Goal: Task Accomplishment & Management: Manage account settings

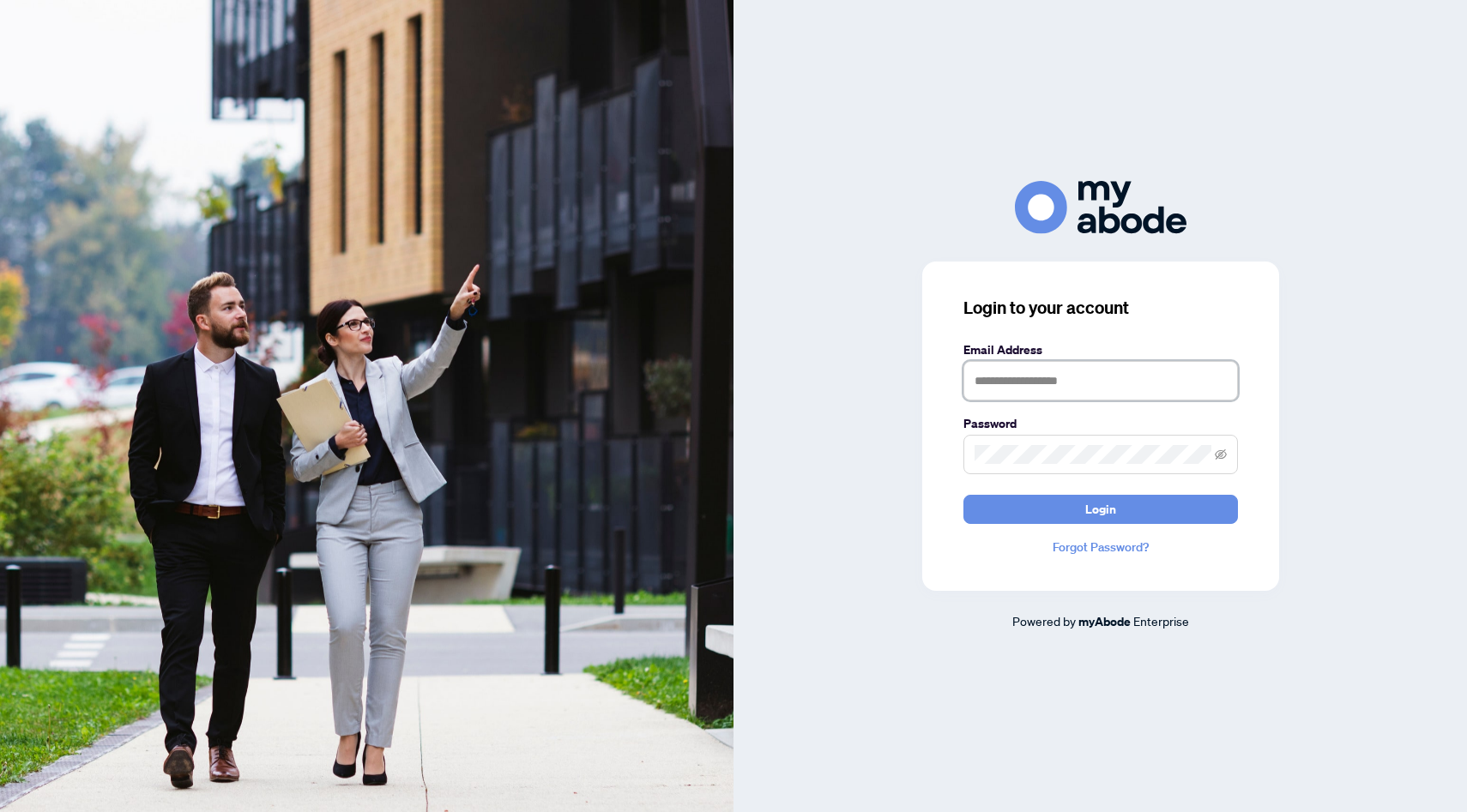
click at [1025, 391] on input "text" at bounding box center [1100, 380] width 274 height 40
type input "**********"
click at [964, 495] on button "Login" at bounding box center [1100, 509] width 274 height 30
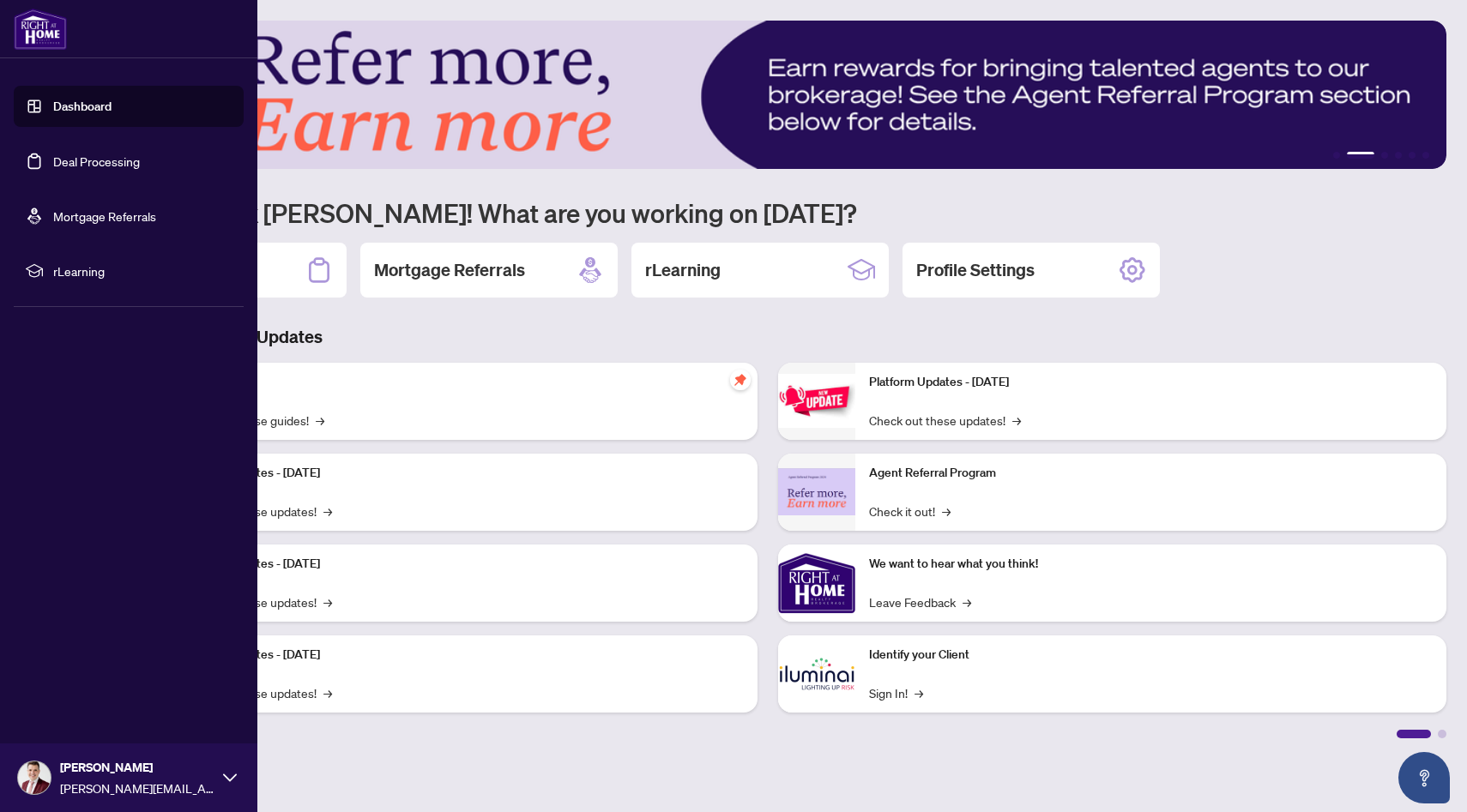
click at [62, 158] on link "Deal Processing" at bounding box center [97, 161] width 87 height 16
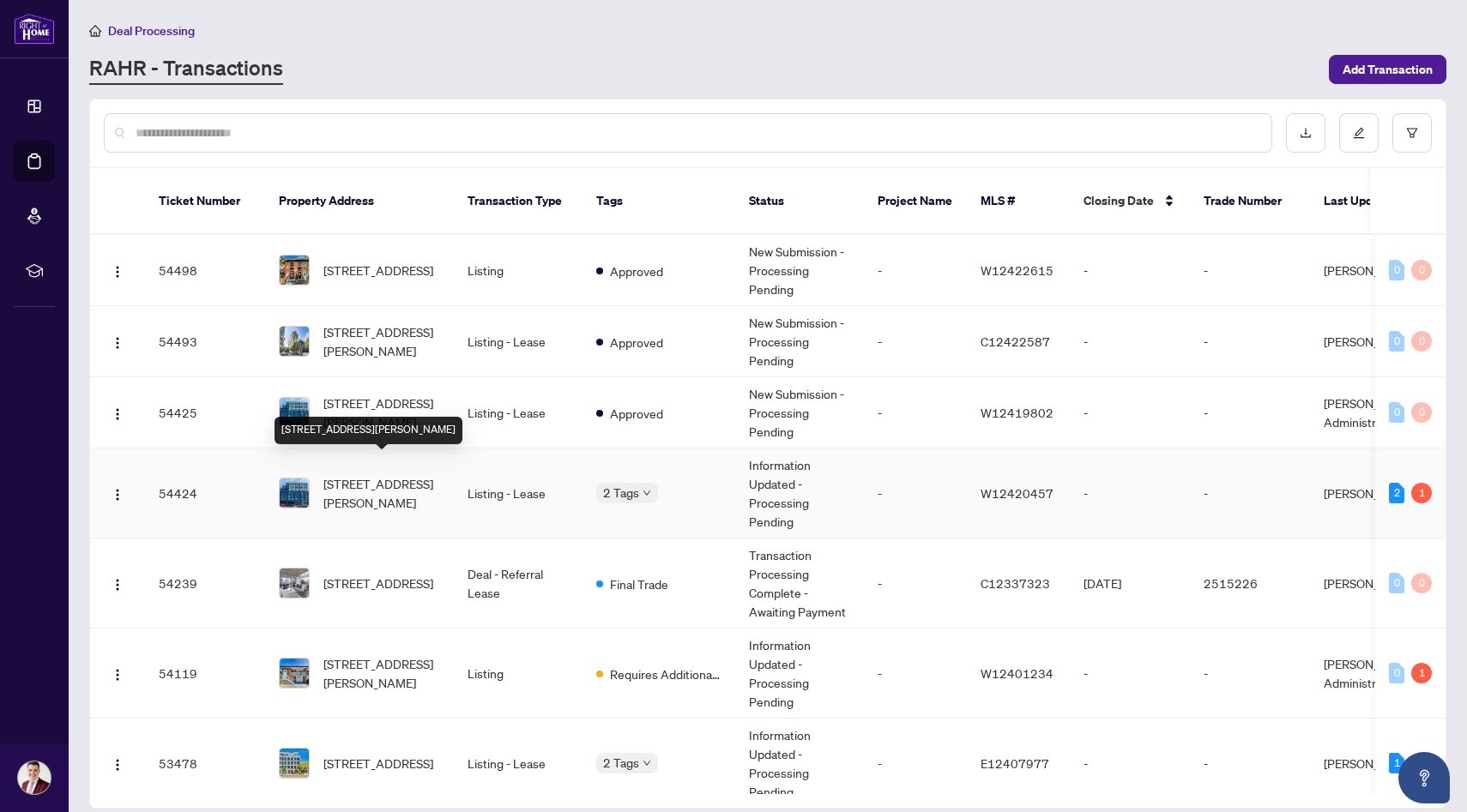
click at [358, 474] on span "[STREET_ADDRESS][PERSON_NAME]" at bounding box center [381, 493] width 116 height 38
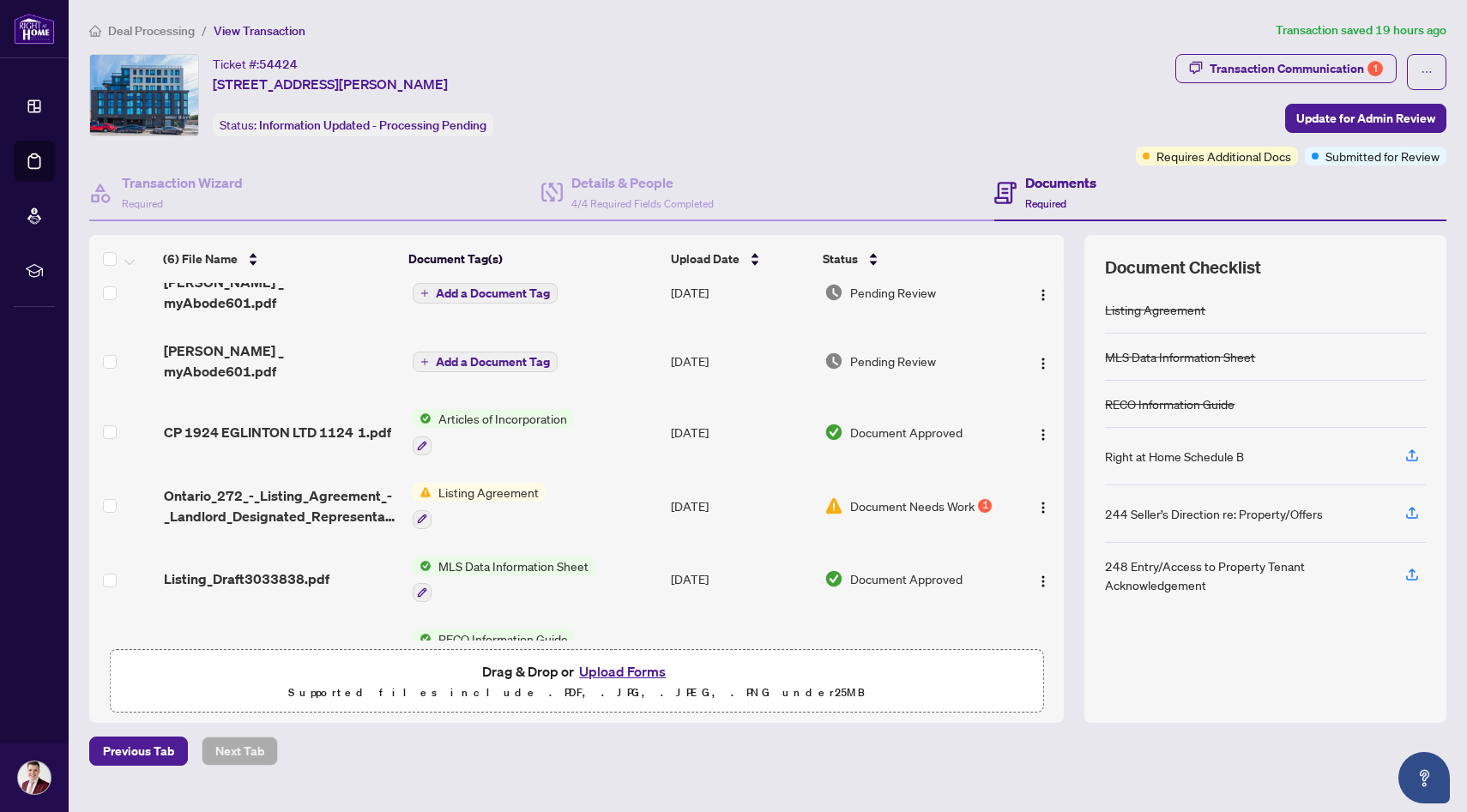
scroll to position [37, 0]
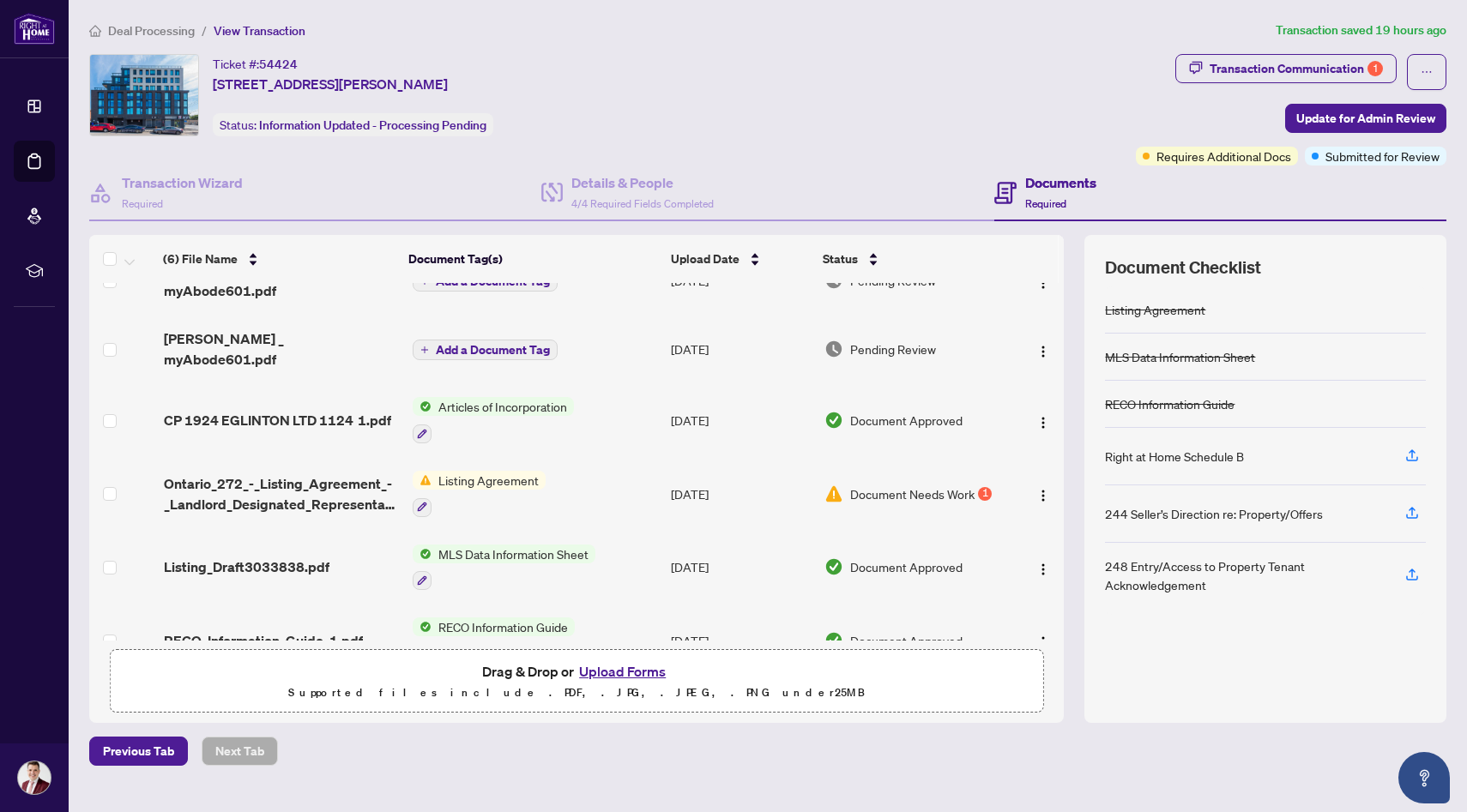
click at [909, 484] on span "Document Needs Work" at bounding box center [912, 494] width 125 height 18
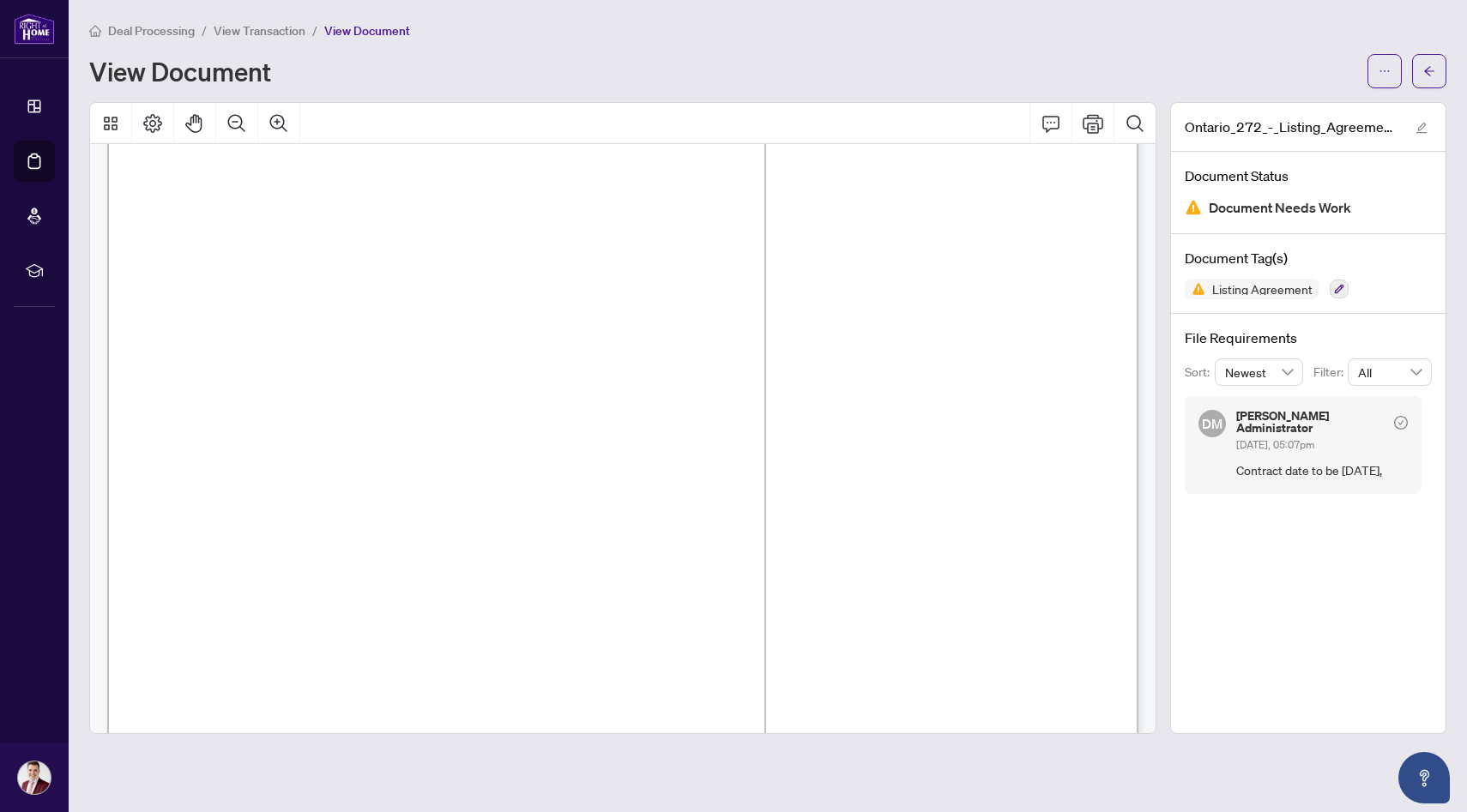
scroll to position [72, 0]
click at [271, 25] on span "View Transaction" at bounding box center [259, 30] width 91 height 16
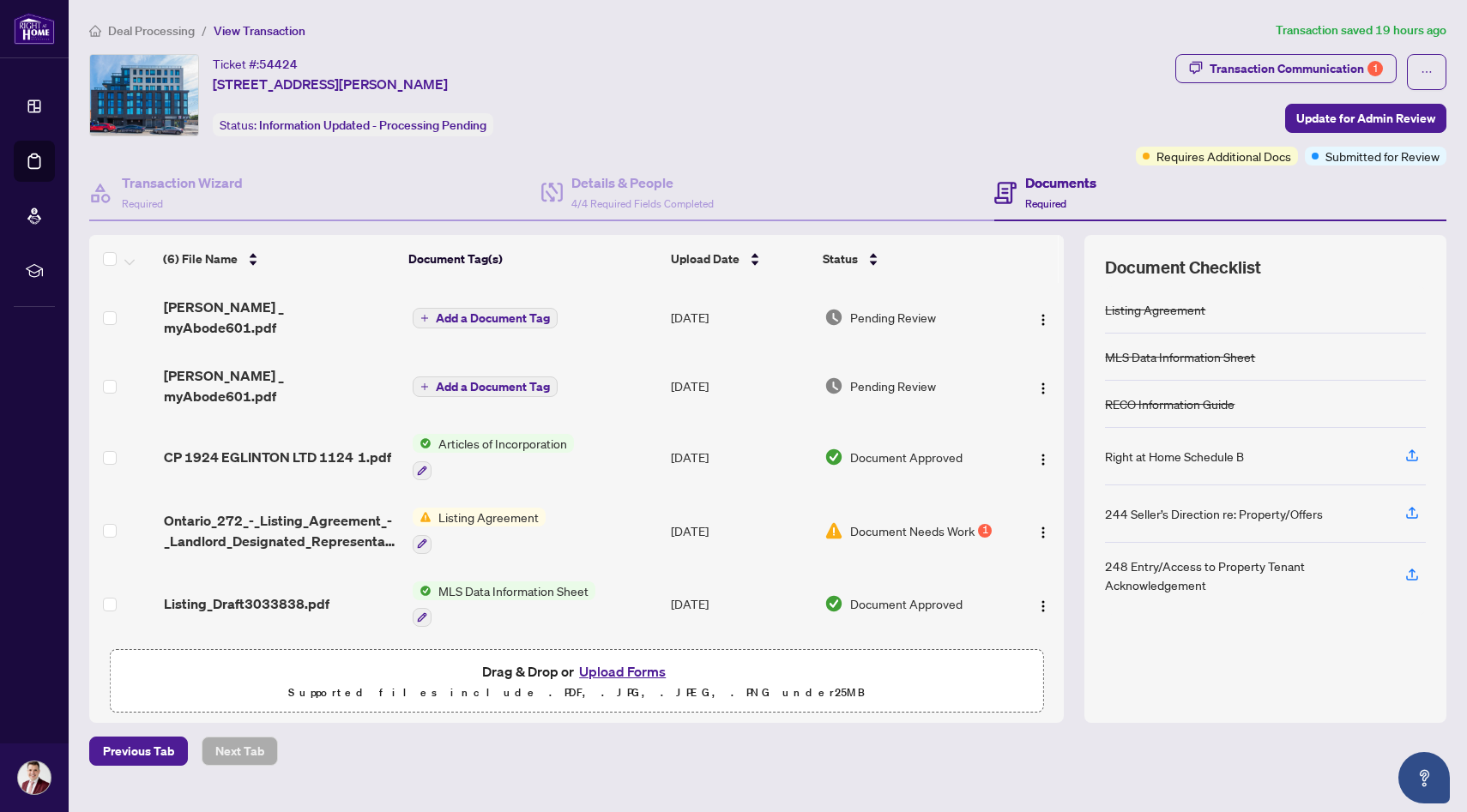
click at [174, 27] on span "Deal Processing" at bounding box center [151, 30] width 87 height 16
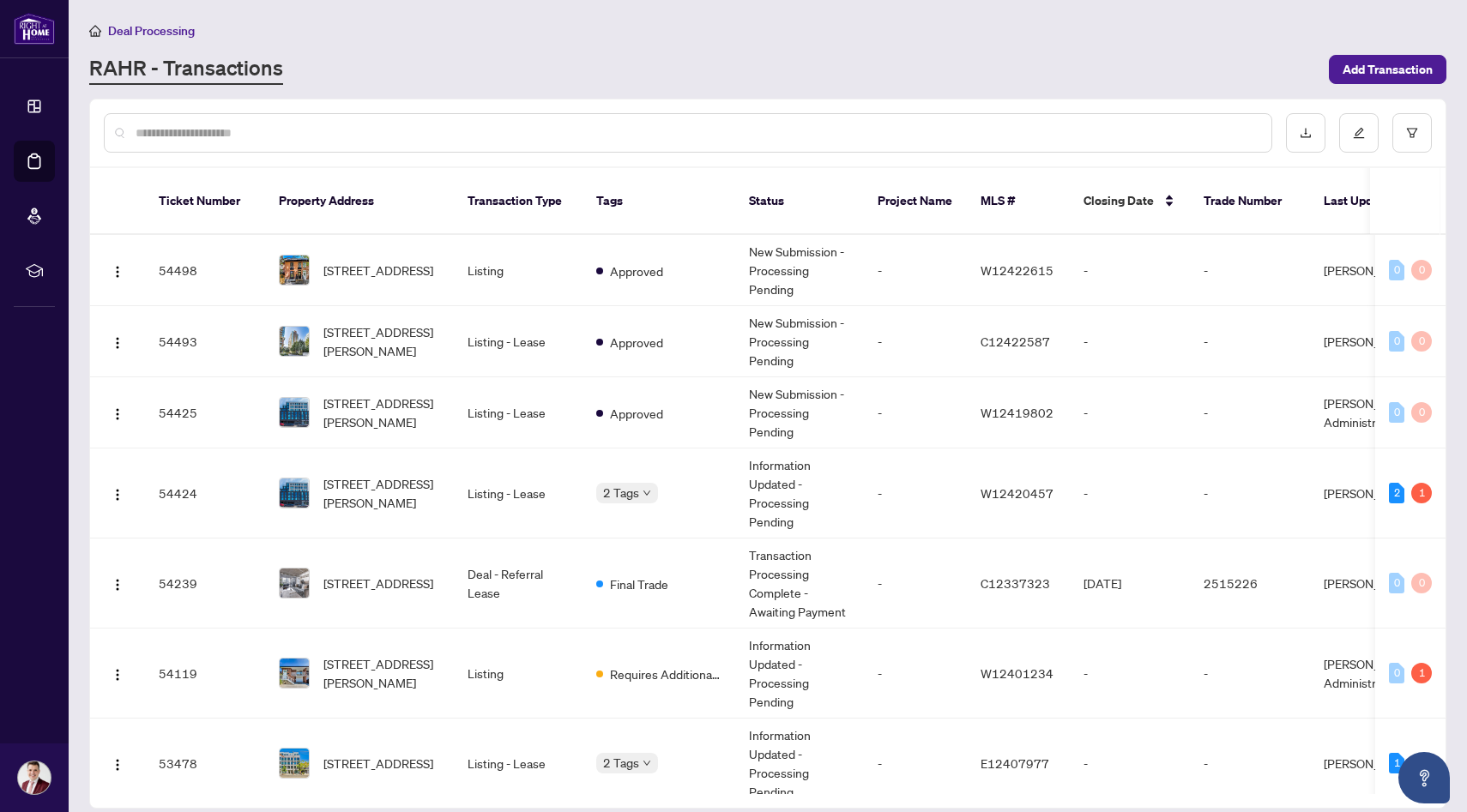
click at [361, 138] on input "text" at bounding box center [697, 133] width 1123 height 18
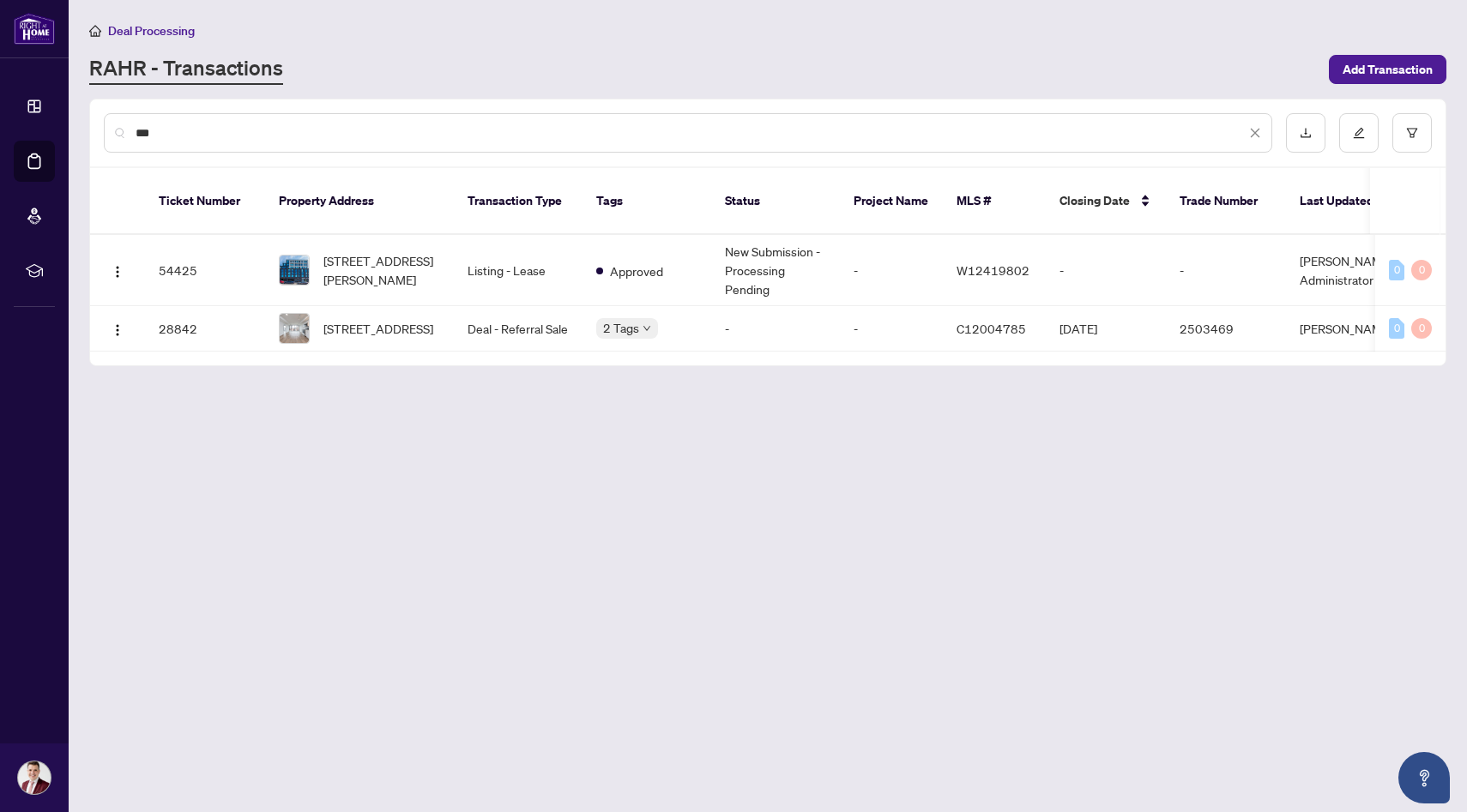
type input "***"
click at [354, 251] on span "[STREET_ADDRESS][PERSON_NAME]" at bounding box center [381, 269] width 116 height 38
